Goal: Task Accomplishment & Management: Complete application form

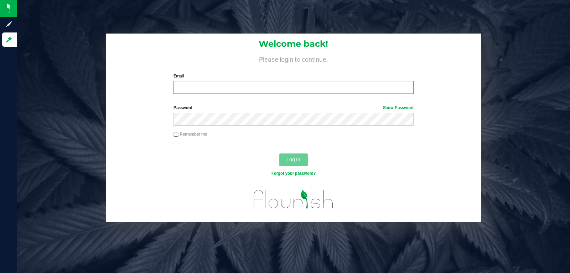
type input "[EMAIL_ADDRESS][DOMAIN_NAME]"
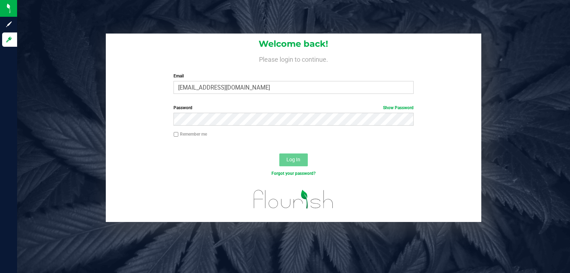
click at [303, 159] on button "Log In" at bounding box center [293, 159] width 29 height 13
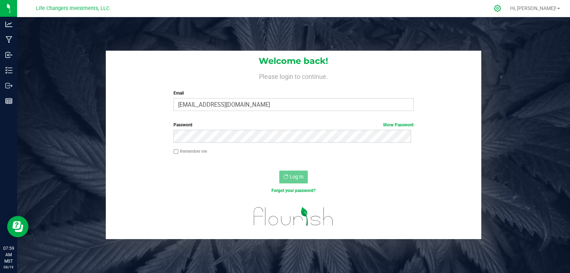
click at [501, 8] on icon at bounding box center [497, 8] width 7 height 7
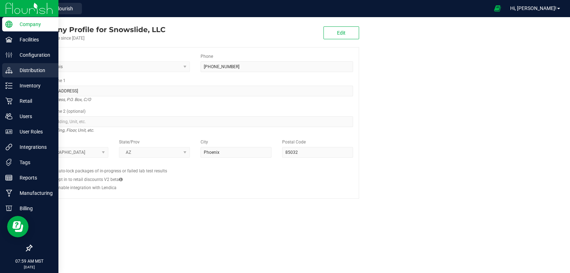
click at [22, 71] on p "Distribution" at bounding box center [33, 70] width 43 height 9
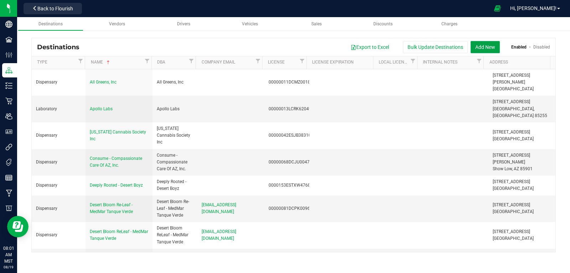
click at [492, 45] on button "Add New" at bounding box center [485, 47] width 29 height 12
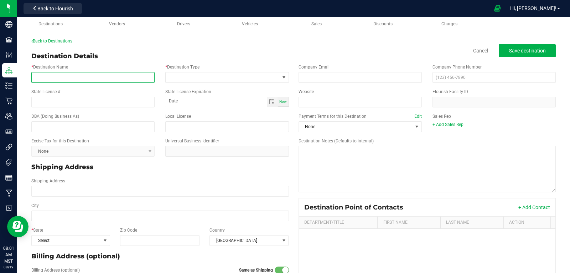
click at [96, 76] on input "* Destination Name" at bounding box center [92, 77] width 123 height 11
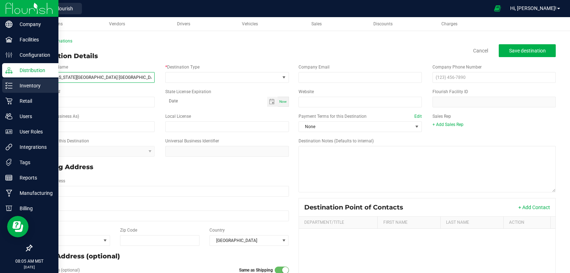
drag, startPoint x: 131, startPoint y: 76, endPoint x: 45, endPoint y: 84, distance: 86.3
click at [4, 78] on div "Company Facilities Configuration Distribution Inventory Retail Users User Roles…" at bounding box center [285, 136] width 570 height 273
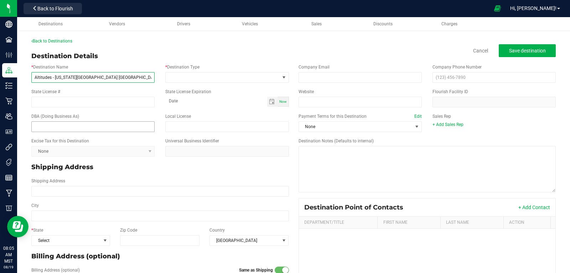
type input "Altitudes - Arizona Wellness Center Safford, LLC"
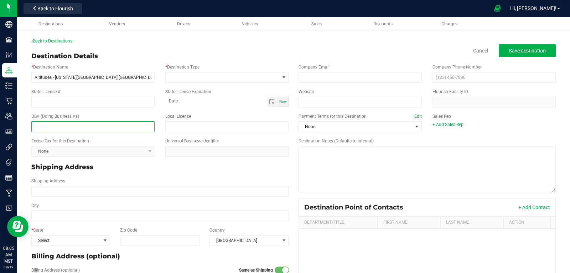
click at [76, 129] on input "text" at bounding box center [92, 126] width 123 height 11
paste input "Altitudes - Arizona Wellness Center Safford, LLC"
type input "Altitudes - Arizona Wellness Center Safford, LLC"
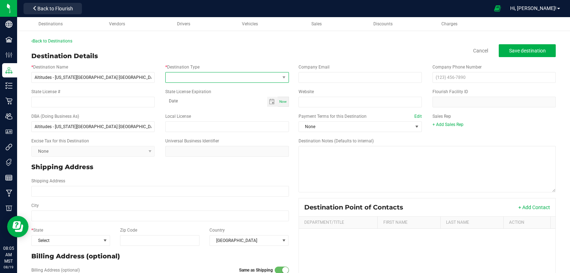
click at [194, 72] on span at bounding box center [226, 77] width 123 height 11
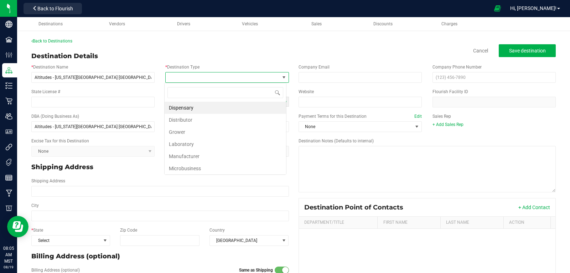
scroll to position [11, 122]
click at [190, 108] on li "Dispensary" at bounding box center [226, 108] width 122 height 12
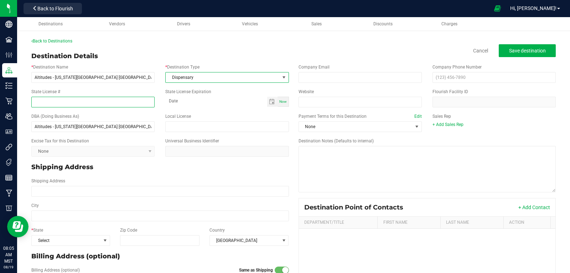
click at [126, 103] on input "State License #" at bounding box center [92, 102] width 123 height 11
type input "0000142DCRLD76170272"
click at [212, 172] on div "Shipping Address" at bounding box center [160, 166] width 268 height 15
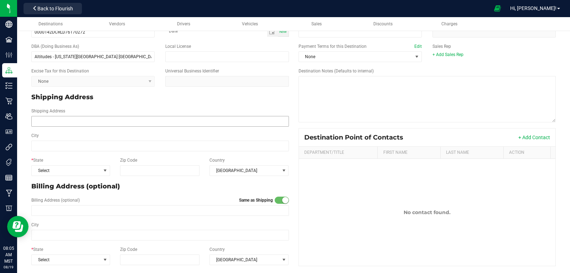
scroll to position [71, 0]
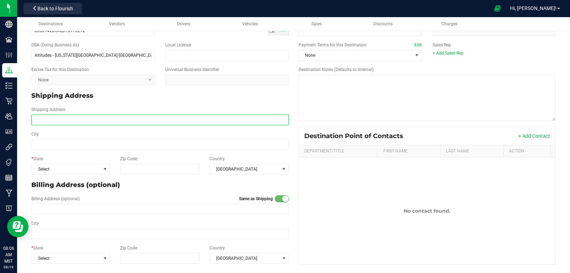
click at [44, 120] on input "Shipping Address" at bounding box center [160, 119] width 258 height 11
type input "1362 W Thatcher"
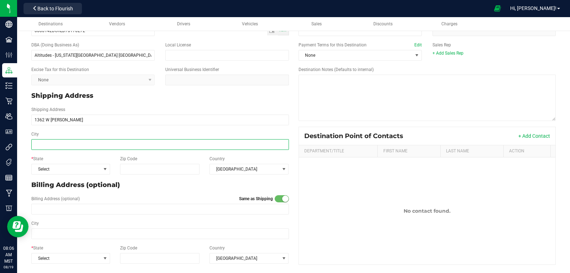
type input "1362 W Thatcher"
click at [54, 147] on input "City" at bounding box center [160, 144] width 258 height 11
drag, startPoint x: 54, startPoint y: 147, endPoint x: 25, endPoint y: 100, distance: 55.3
click at [25, 100] on div "Back to Destinations Destination Details Cancel Save destination * Destination …" at bounding box center [293, 116] width 553 height 315
type input "Safford"
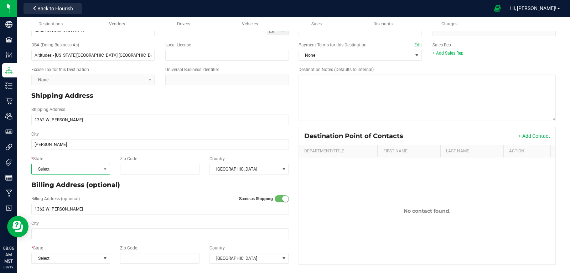
type input "Safford"
click at [86, 169] on span "Select" at bounding box center [66, 169] width 69 height 10
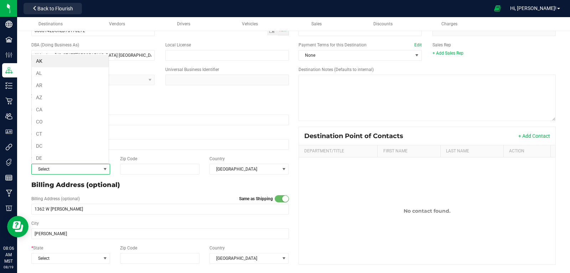
scroll to position [11, 77]
click at [55, 96] on li "AZ" at bounding box center [70, 97] width 77 height 12
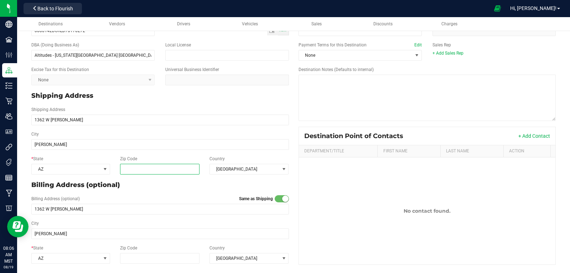
click at [169, 170] on input "Zip Code" at bounding box center [159, 169] width 79 height 11
type input "85546"
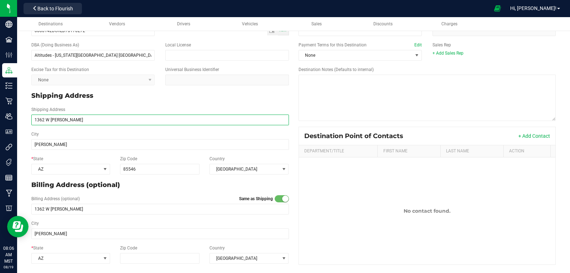
type input "85546"
click at [87, 119] on input "1362 W Thatcher" at bounding box center [160, 119] width 258 height 11
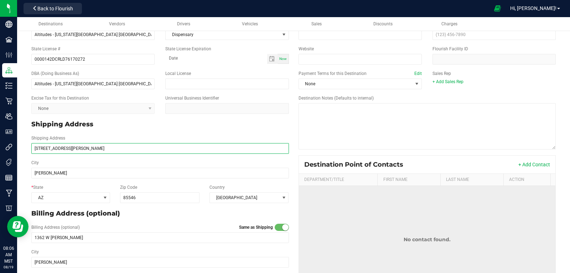
scroll to position [0, 0]
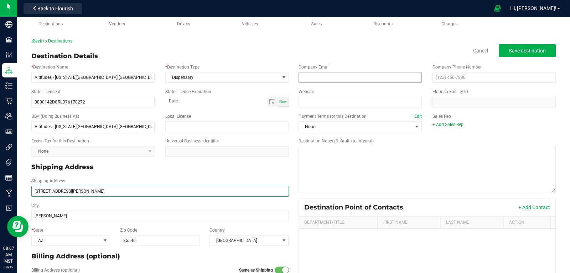
type input "1362 W Thatcher Blvd"
click at [377, 76] on input "email" at bounding box center [360, 77] width 123 height 11
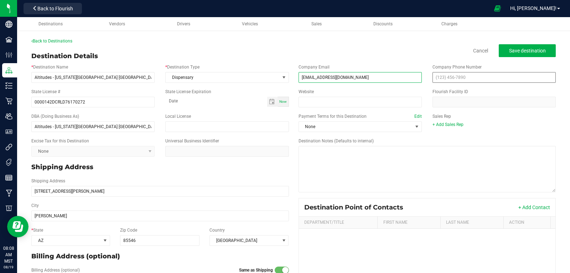
type input "altitudesaffordmanager@gmail.com"
click at [474, 76] on input "text" at bounding box center [494, 77] width 123 height 11
paste input "(192) 842-4042"
drag, startPoint x: 465, startPoint y: 75, endPoint x: 410, endPoint y: 83, distance: 55.8
click at [410, 83] on div "Company Email altitudesaffordmanager@gmail.com Company Phone Number (192) 842-4…" at bounding box center [427, 73] width 268 height 25
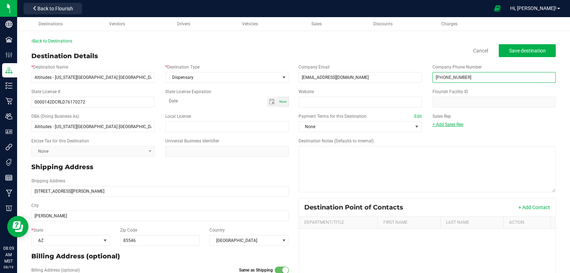
type input "(928) 424-0420"
click at [456, 124] on link "+ Add Sales Rep" at bounding box center [448, 124] width 31 height 5
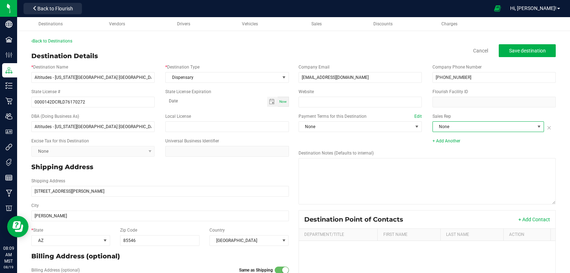
drag, startPoint x: 534, startPoint y: 126, endPoint x: 526, endPoint y: 127, distance: 8.2
click at [536, 126] on span at bounding box center [539, 127] width 6 height 6
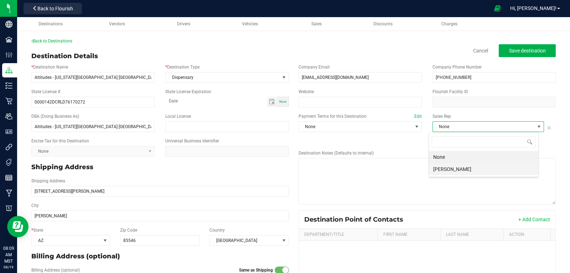
click at [450, 167] on li "Greg Alaura" at bounding box center [483, 169] width 109 height 12
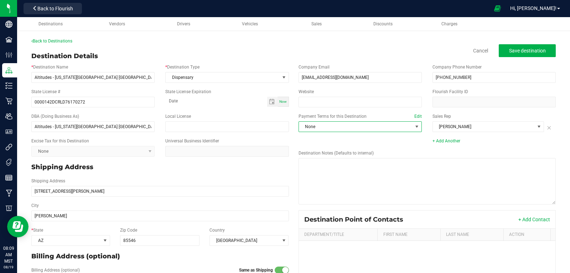
click at [414, 127] on span at bounding box center [417, 127] width 6 height 6
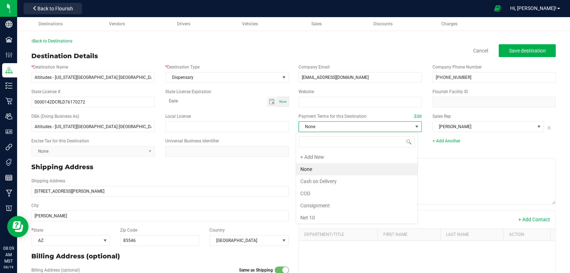
scroll to position [11, 122]
click at [328, 191] on li "COD" at bounding box center [357, 193] width 122 height 12
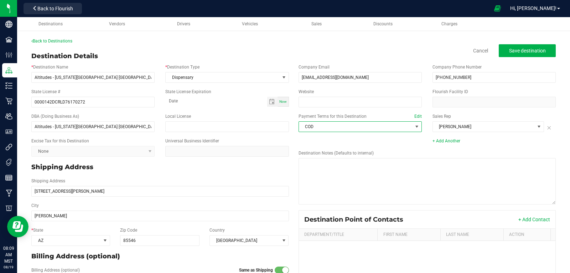
click at [381, 142] on div "Payment Terms for this Destination Edit COD Sales Rep Greg Alaura + Add Another" at bounding box center [427, 128] width 268 height 37
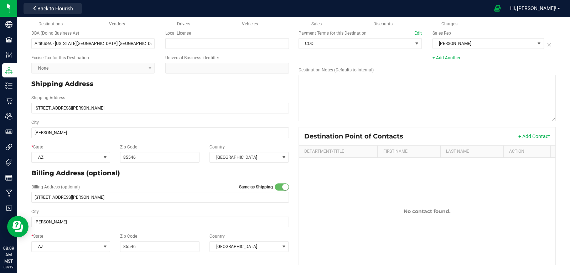
scroll to position [85, 0]
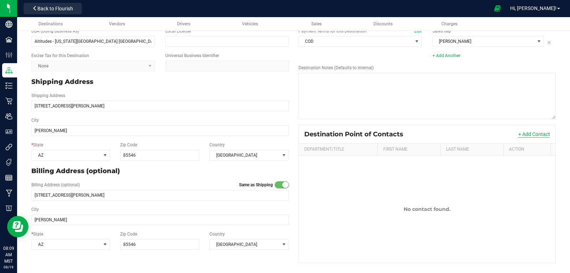
click at [527, 132] on button "+ Add Contact" at bounding box center [535, 133] width 32 height 7
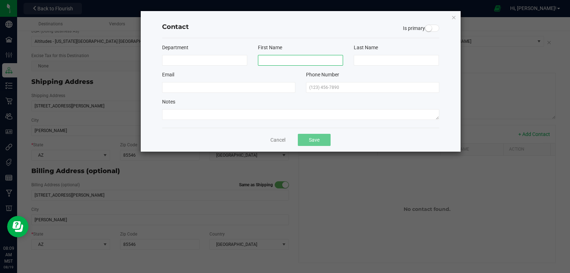
click at [273, 58] on input at bounding box center [300, 60] width 85 height 11
type input "M"
type input "Cinthia"
click at [366, 62] on input at bounding box center [396, 60] width 85 height 11
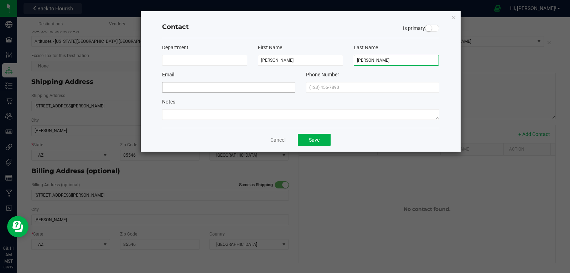
type input "Estela"
click at [247, 86] on input at bounding box center [228, 87] width 133 height 11
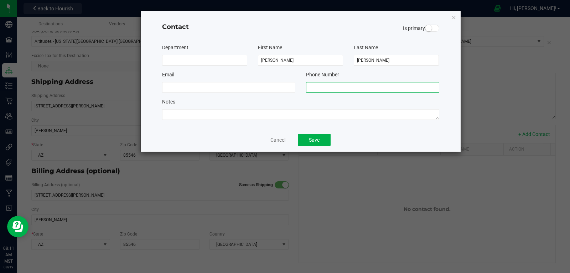
click at [326, 87] on input "text" at bounding box center [372, 87] width 133 height 11
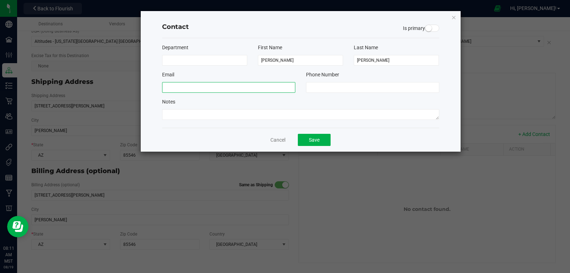
click at [238, 83] on input at bounding box center [228, 87] width 133 height 11
type input "cinthiairstela@gmail.com"
click at [371, 81] on div "Phone Number" at bounding box center [373, 82] width 144 height 22
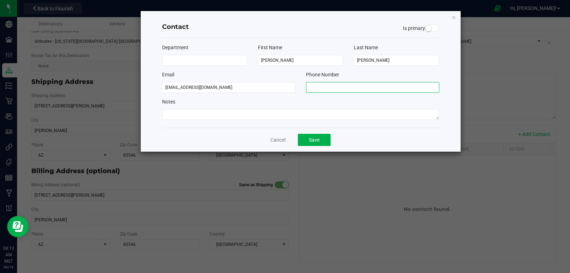
click at [364, 86] on input "text" at bounding box center [372, 87] width 133 height 11
type input "(602) 323-4266"
click at [310, 135] on button "Save" at bounding box center [314, 140] width 33 height 12
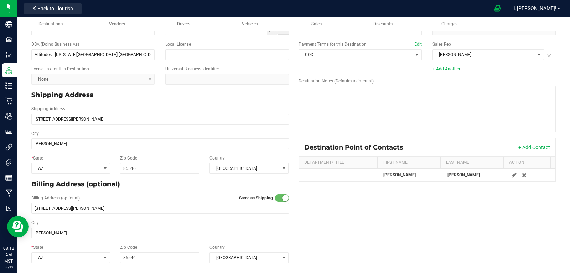
scroll to position [72, 0]
click at [534, 146] on button "+ Add Contact" at bounding box center [535, 147] width 32 height 7
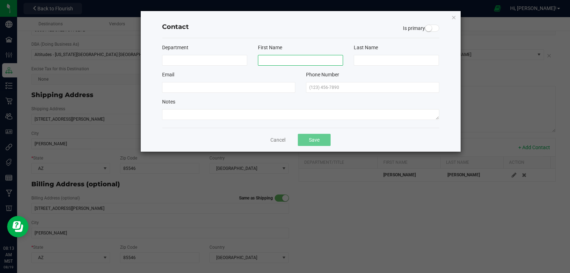
click at [280, 60] on input at bounding box center [300, 60] width 85 height 11
type input "Kevin"
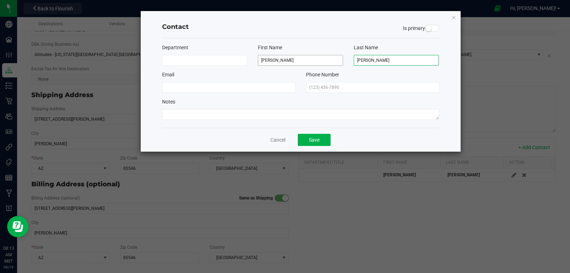
type input "Morgan"
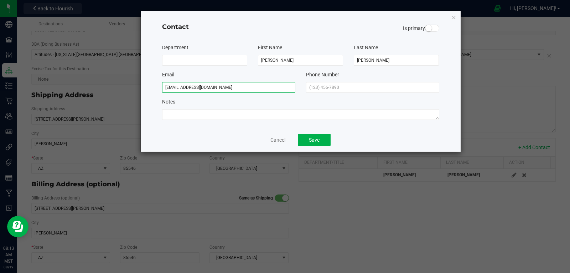
type input "kmorgan0614@gmail.com"
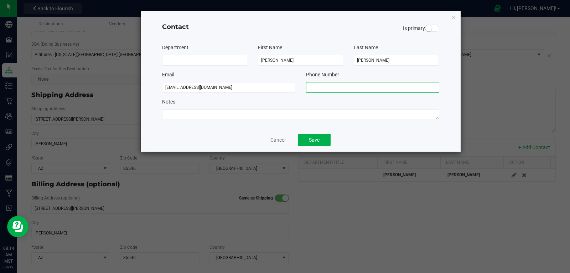
click at [348, 87] on input "text" at bounding box center [372, 87] width 133 height 11
type input "(602) 459-1647"
click at [323, 138] on button "Save" at bounding box center [314, 140] width 33 height 12
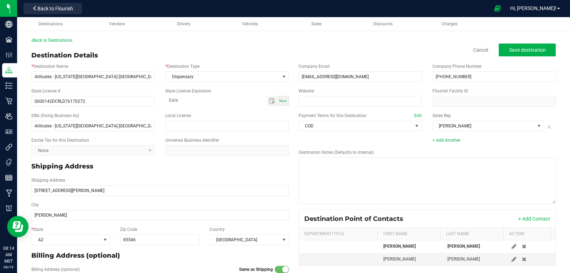
scroll to position [0, 0]
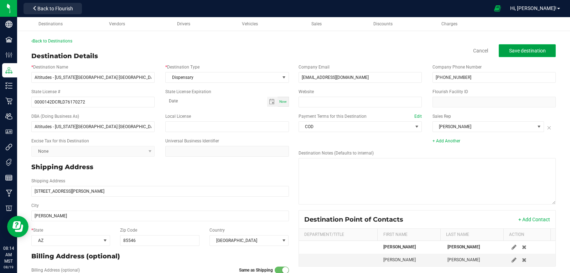
click at [529, 50] on span "Save destination" at bounding box center [527, 51] width 37 height 6
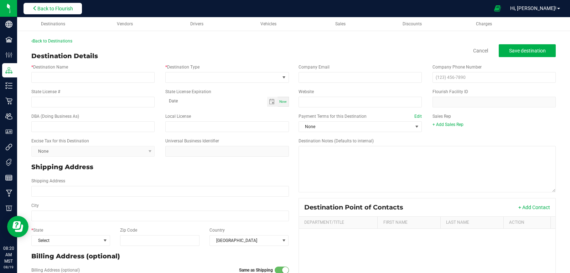
click at [55, 7] on span "Back to Flourish" at bounding box center [55, 9] width 36 height 6
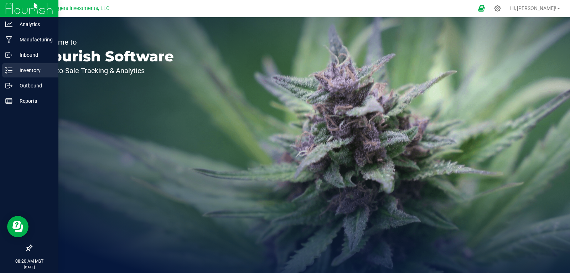
click at [27, 72] on p "Inventory" at bounding box center [33, 70] width 43 height 9
